Goal: Transaction & Acquisition: Purchase product/service

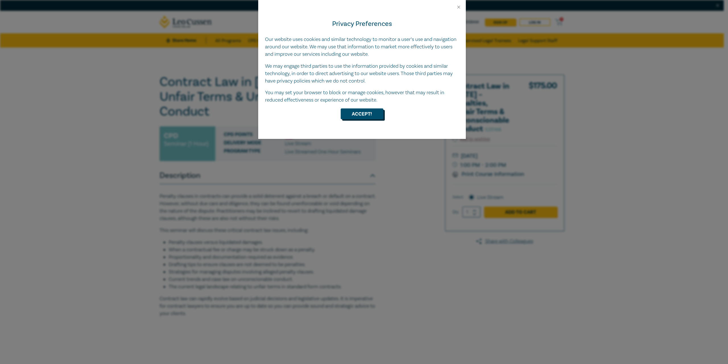
click at [366, 117] on button "Accept!" at bounding box center [362, 113] width 43 height 11
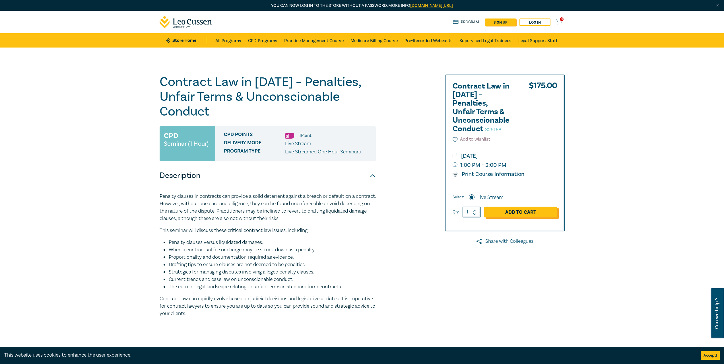
click at [533, 213] on link "Add to Cart" at bounding box center [520, 211] width 73 height 11
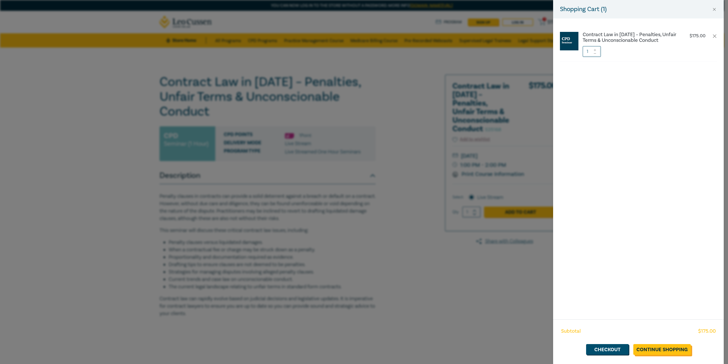
click at [656, 349] on link "Continue Shopping" at bounding box center [661, 349] width 57 height 11
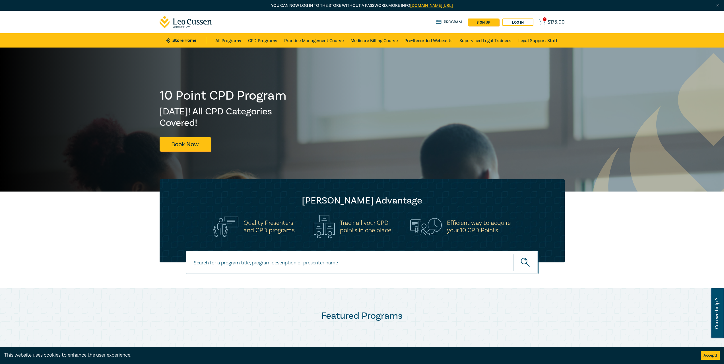
click at [558, 22] on span "$ 175.00" at bounding box center [555, 22] width 17 height 6
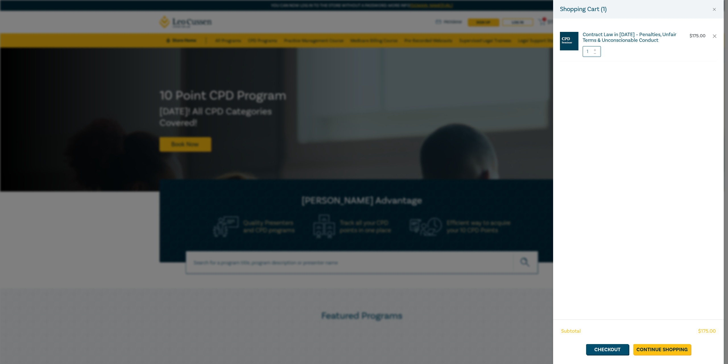
click at [629, 37] on h6 "Contract Law in [DATE] – Penalties, Unfair Terms & Unconscionable Conduct" at bounding box center [630, 37] width 94 height 11
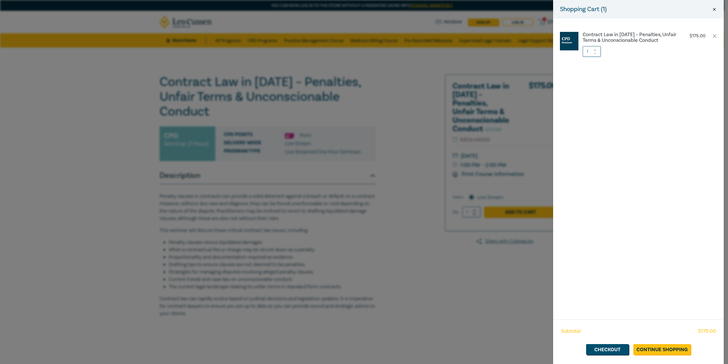
click at [715, 9] on button "Close" at bounding box center [714, 9] width 5 height 5
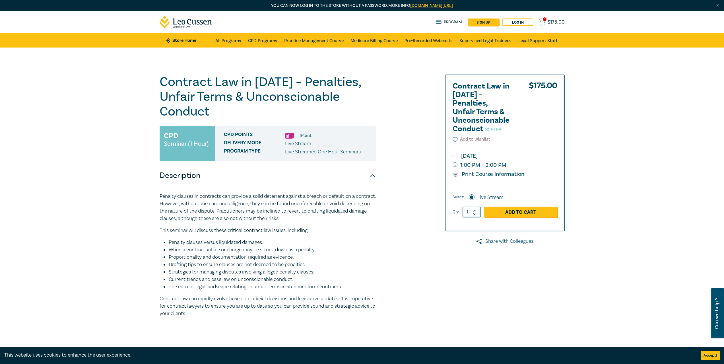
click at [557, 20] on span "$ 175.00" at bounding box center [555, 22] width 17 height 6
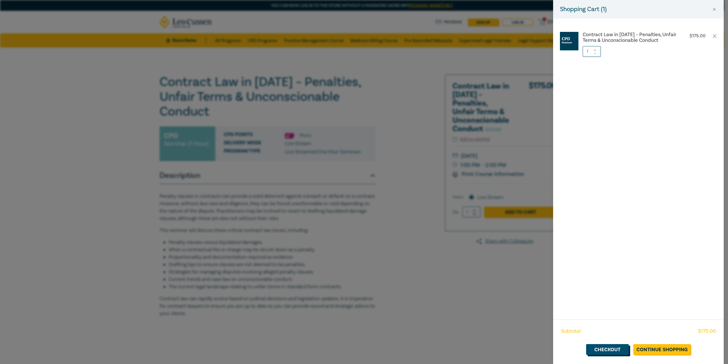
click at [616, 352] on link "Checkout" at bounding box center [607, 349] width 43 height 11
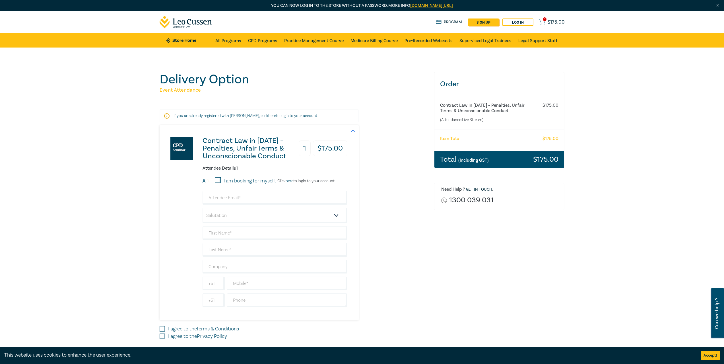
scroll to position [57, 0]
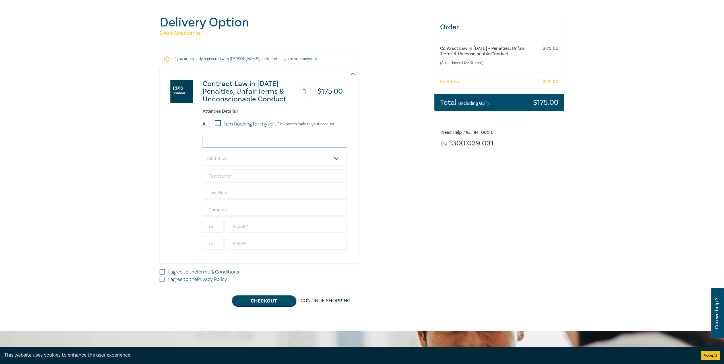
click at [225, 140] on input "email" at bounding box center [274, 141] width 145 height 14
type input "[EMAIL_ADDRESS][DOMAIN_NAME]"
click at [243, 158] on select "Salutation Mr. Mrs. Ms. Miss Dr. Prof. Other" at bounding box center [274, 158] width 145 height 15
select select "Ms."
click at [202, 151] on select "Salutation Mr. Mrs. Ms. Miss Dr. Prof. Other" at bounding box center [274, 158] width 145 height 15
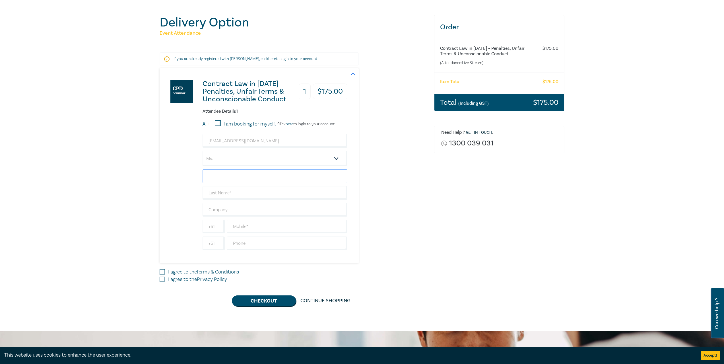
click at [225, 177] on input "text" at bounding box center [274, 176] width 145 height 14
type input "[PERSON_NAME]"
click at [226, 191] on input "text" at bounding box center [274, 193] width 145 height 14
type input "[PERSON_NAME]"
click at [228, 205] on input "text" at bounding box center [274, 210] width 145 height 14
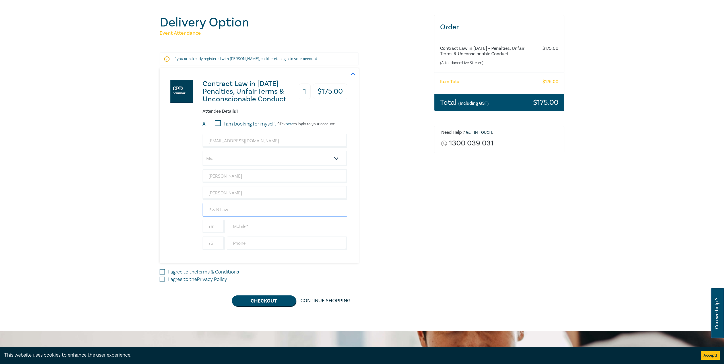
type input "P & B Law"
click at [245, 229] on input "text" at bounding box center [287, 227] width 120 height 14
type input "0439385293"
click at [253, 242] on input "text" at bounding box center [287, 243] width 120 height 14
click at [214, 243] on input "+61" at bounding box center [213, 243] width 22 height 14
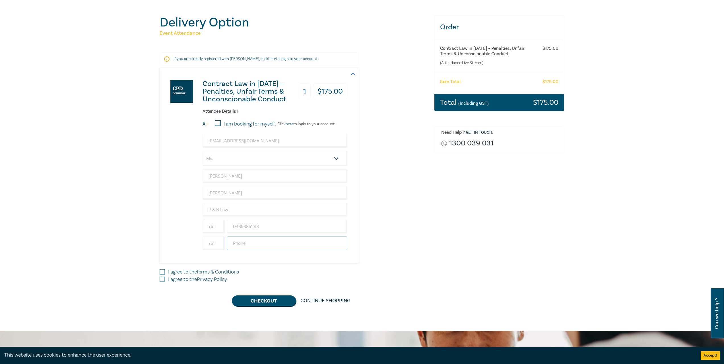
click at [242, 241] on input "text" at bounding box center [287, 243] width 120 height 14
type input "0396929888"
click at [168, 271] on label "I agree to the Terms & Conditions" at bounding box center [203, 271] width 71 height 7
click at [165, 271] on input "I agree to the Terms & Conditions" at bounding box center [163, 272] width 6 height 6
checkbox input "true"
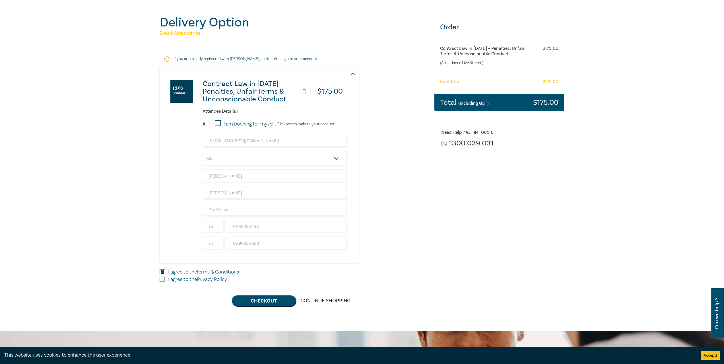
click at [166, 280] on div "I agree to the Privacy Policy" at bounding box center [294, 279] width 268 height 7
click at [162, 279] on input "I agree to the Privacy Policy" at bounding box center [163, 279] width 6 height 6
checkbox input "true"
click at [270, 301] on button "Checkout" at bounding box center [264, 300] width 64 height 11
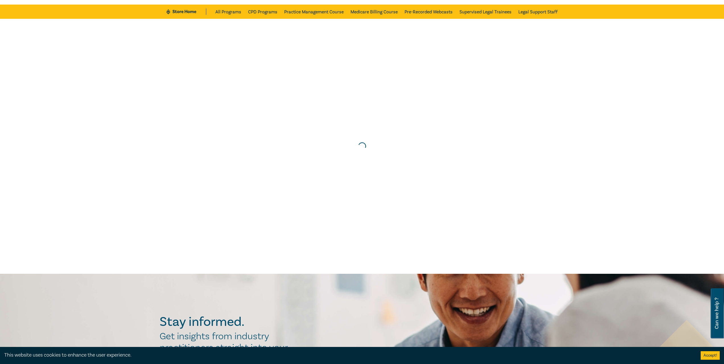
scroll to position [0, 0]
